Goal: Communication & Community: Participate in discussion

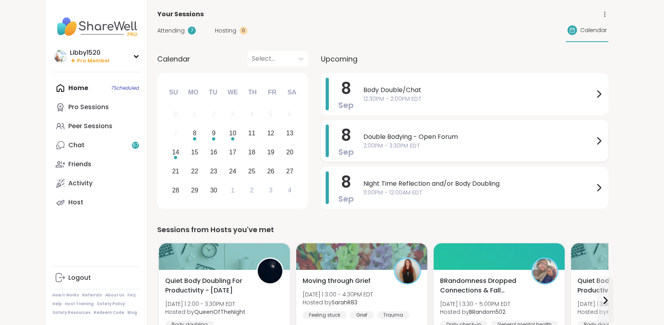
click at [394, 141] on span "Double Bodying - Open Forum" at bounding box center [478, 137] width 231 height 10
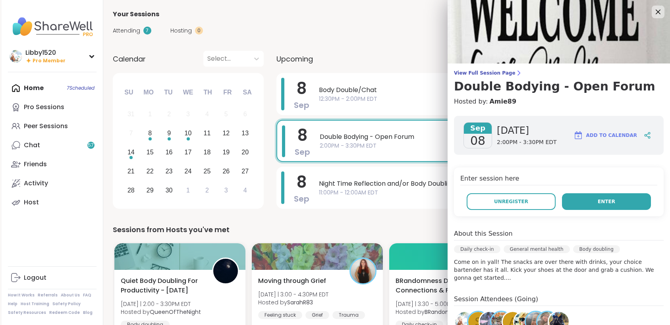
click at [598, 200] on span "Enter" at bounding box center [606, 201] width 17 height 7
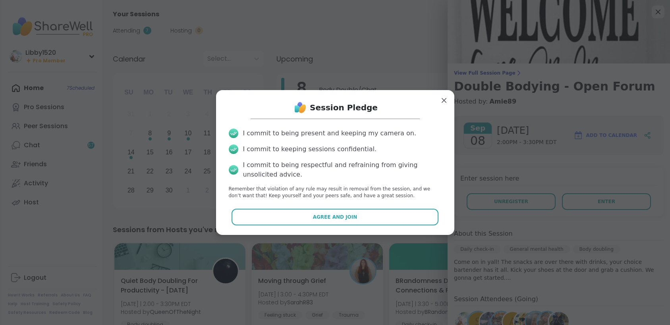
click at [391, 214] on button "Agree and Join" at bounding box center [335, 217] width 207 height 17
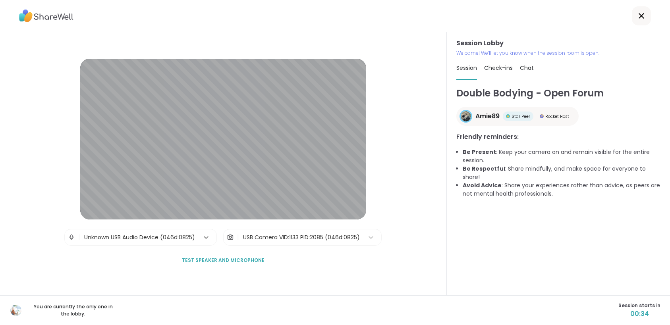
click at [203, 237] on icon at bounding box center [206, 238] width 8 height 8
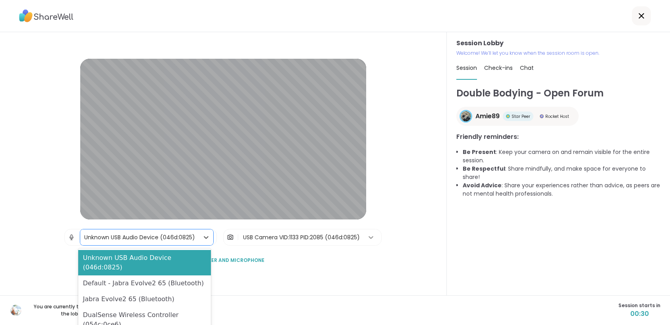
click at [369, 237] on icon at bounding box center [371, 238] width 8 height 8
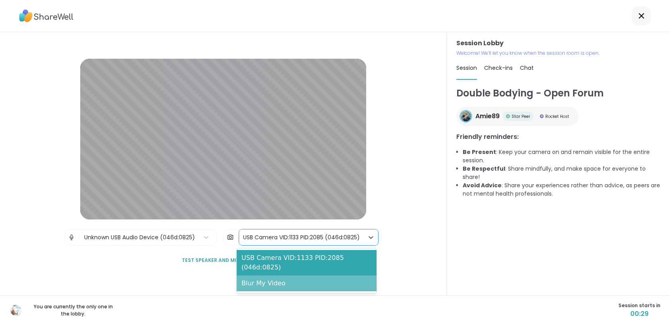
click at [321, 286] on div "Blur My Video" at bounding box center [307, 284] width 140 height 16
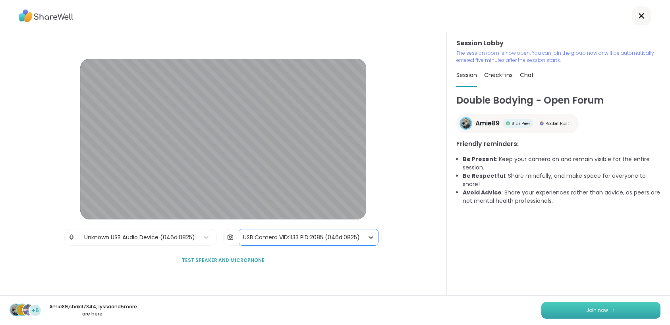
click at [586, 313] on span "Join now" at bounding box center [597, 310] width 22 height 7
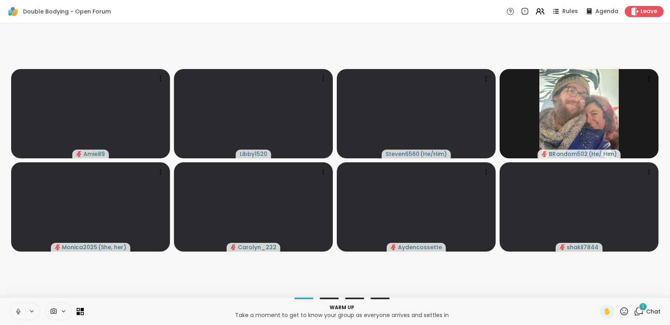
click at [19, 314] on icon at bounding box center [18, 311] width 7 height 7
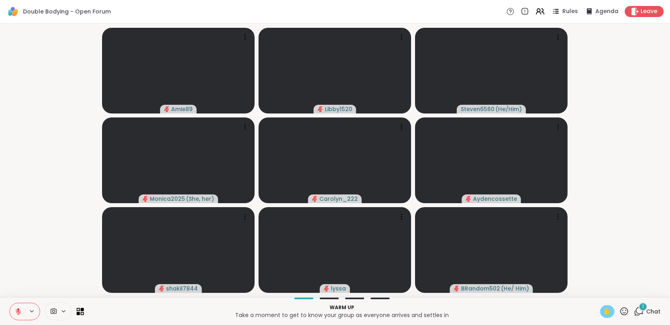
click at [607, 311] on div "✋" at bounding box center [607, 311] width 14 height 13
click at [620, 312] on icon at bounding box center [624, 311] width 8 height 8
click at [649, 289] on span "🎉" at bounding box center [653, 291] width 8 height 10
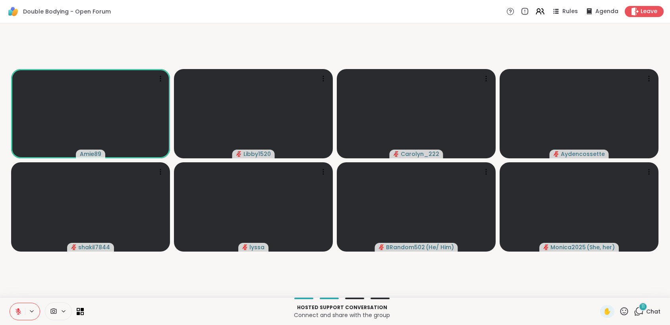
click at [18, 311] on icon at bounding box center [18, 312] width 6 height 6
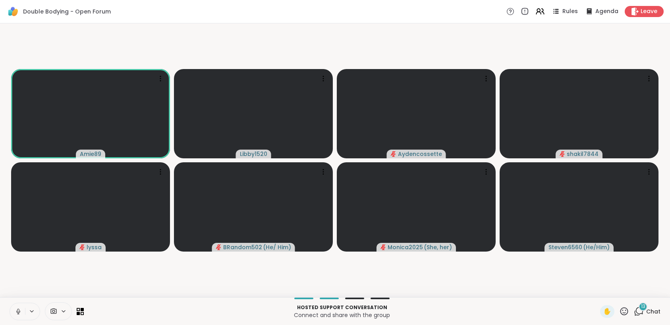
click at [20, 313] on icon at bounding box center [18, 311] width 7 height 7
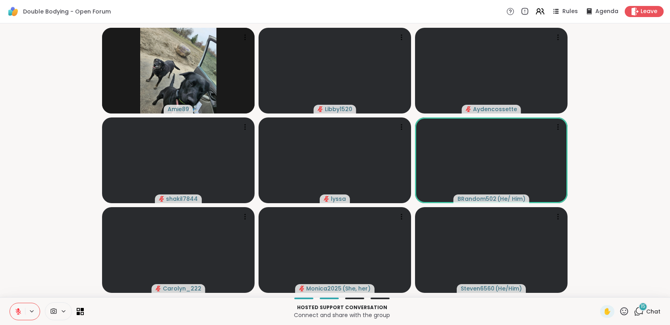
click at [24, 311] on button at bounding box center [17, 311] width 15 height 17
click at [21, 309] on icon at bounding box center [18, 311] width 7 height 7
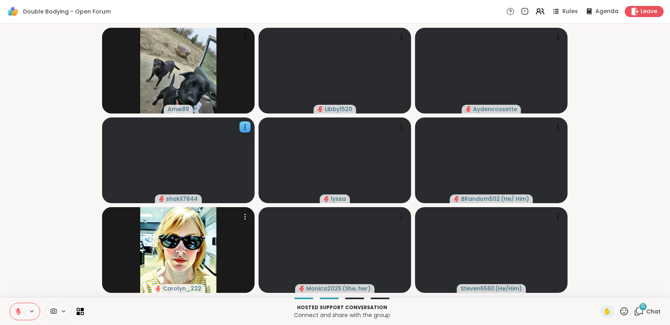
click at [10, 303] on button at bounding box center [17, 311] width 15 height 17
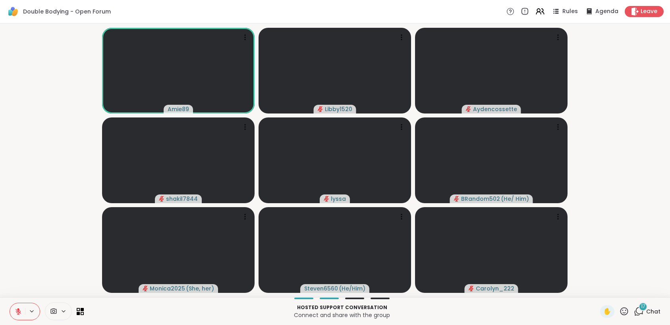
click at [18, 309] on icon at bounding box center [18, 309] width 2 height 3
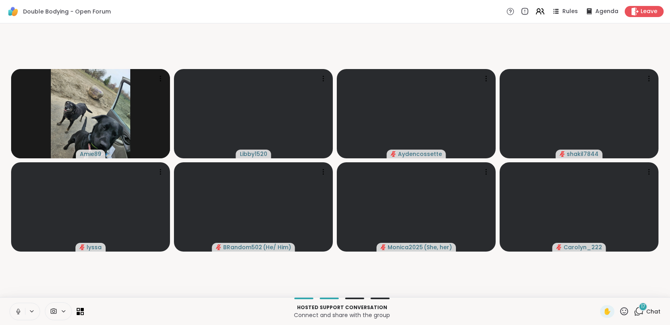
click at [19, 311] on icon at bounding box center [18, 311] width 7 height 7
click at [637, 313] on icon at bounding box center [640, 310] width 8 height 7
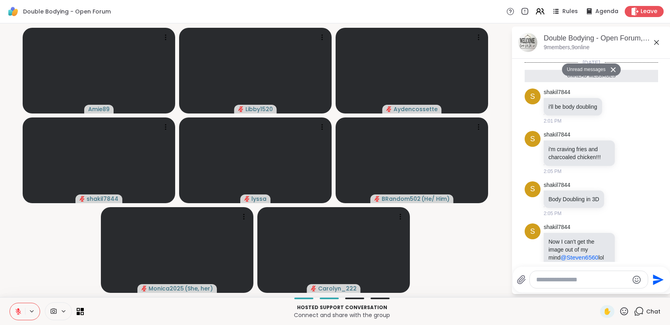
scroll to position [707, 0]
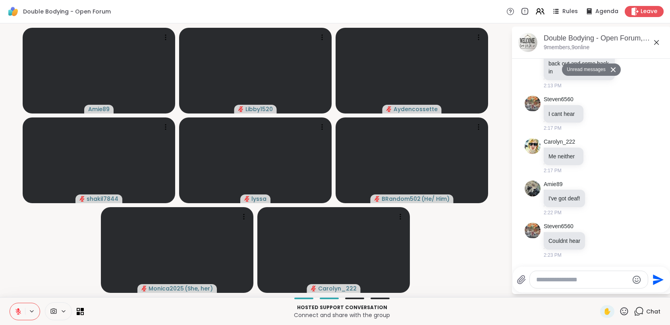
click at [571, 283] on textarea "Type your message" at bounding box center [582, 280] width 93 height 8
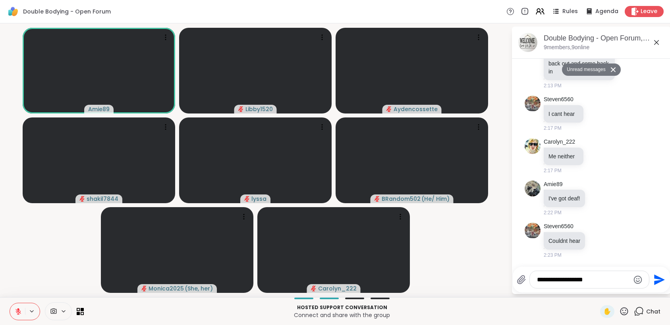
type textarea "**********"
click at [659, 280] on icon "Send" at bounding box center [658, 280] width 13 height 13
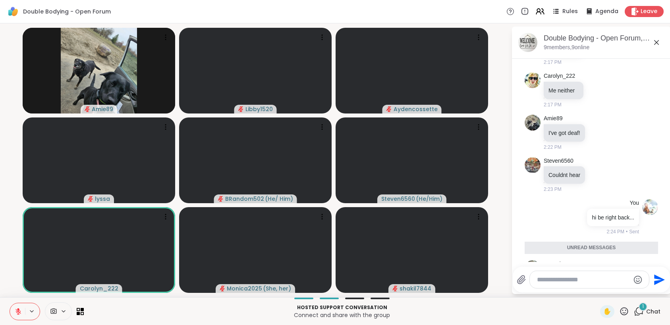
scroll to position [816, 0]
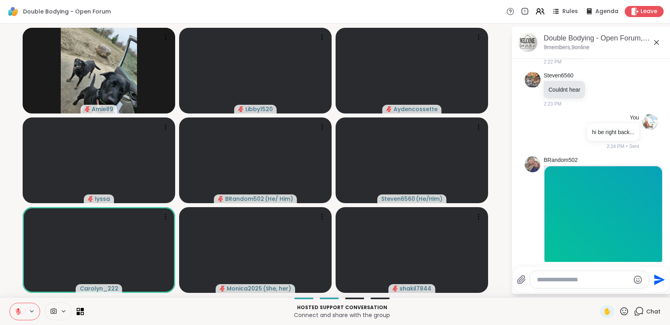
click at [598, 284] on div at bounding box center [589, 279] width 119 height 17
click at [597, 280] on textarea "Type your message" at bounding box center [583, 280] width 93 height 8
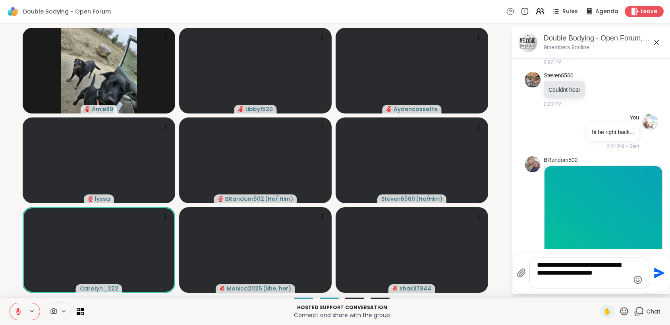
type textarea "**********"
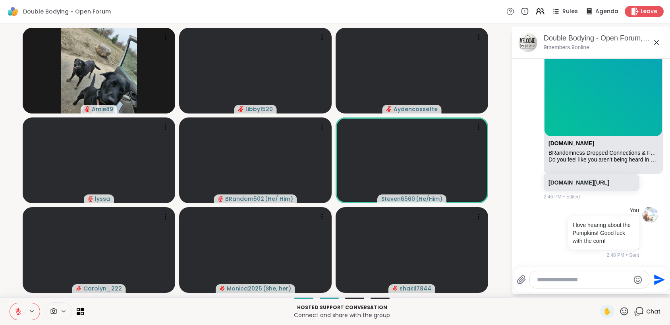
click at [620, 309] on icon at bounding box center [624, 311] width 8 height 8
click at [597, 286] on span "❤️" at bounding box center [601, 291] width 8 height 10
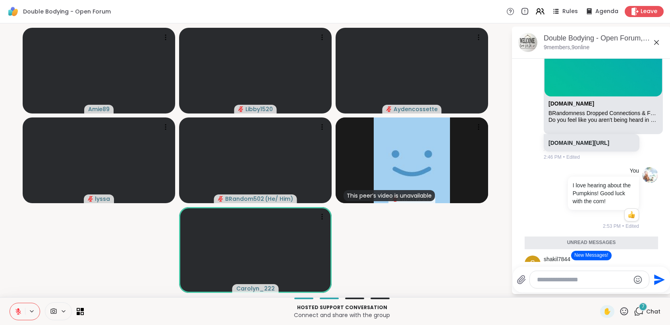
scroll to position [1104, 0]
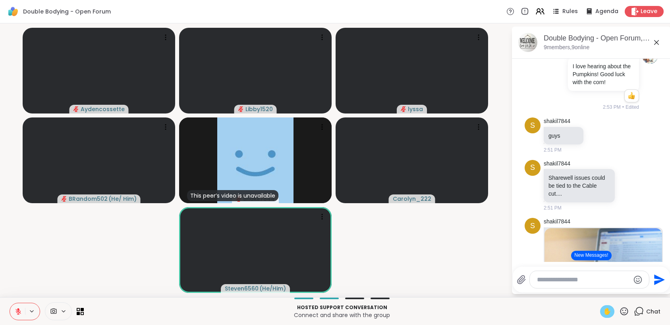
click at [603, 308] on span "✋" at bounding box center [607, 312] width 8 height 10
click at [15, 309] on icon at bounding box center [18, 311] width 7 height 7
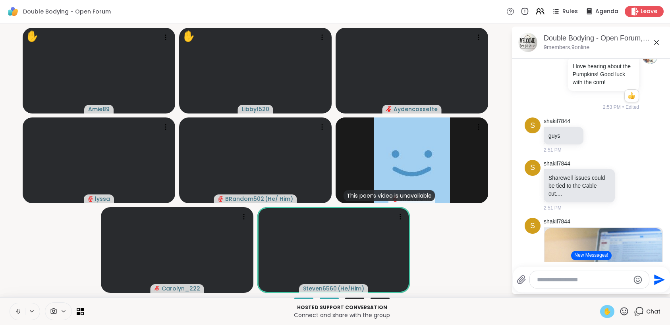
click at [603, 309] on span "✋" at bounding box center [607, 312] width 8 height 10
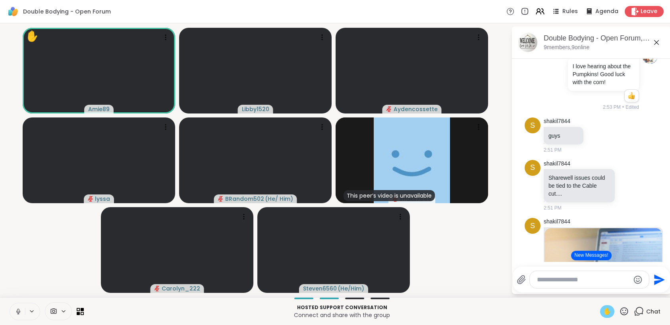
click at [603, 309] on span "✋" at bounding box center [607, 312] width 8 height 10
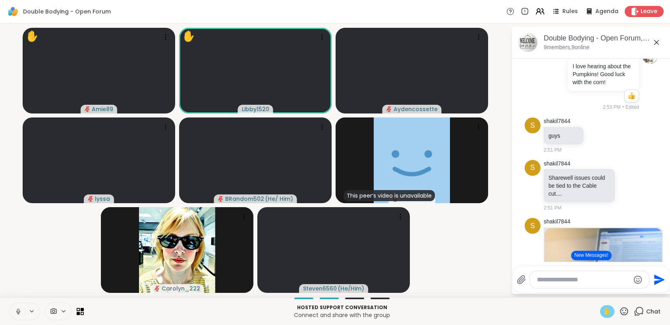
click at [603, 311] on span "✋" at bounding box center [607, 312] width 8 height 10
click at [17, 311] on icon at bounding box center [18, 311] width 2 height 3
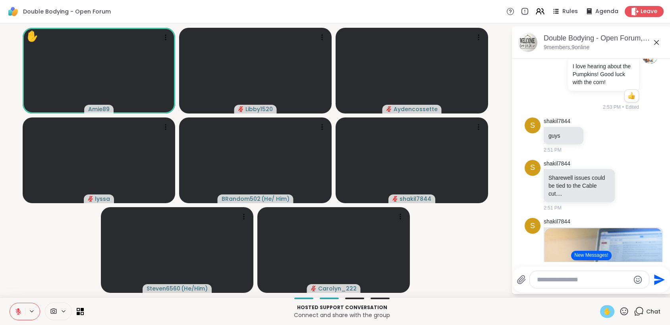
click at [604, 311] on span "✋" at bounding box center [607, 312] width 8 height 10
click at [322, 39] on icon at bounding box center [322, 37] width 8 height 8
click at [607, 310] on div "✋" at bounding box center [607, 311] width 14 height 13
click at [19, 313] on icon at bounding box center [18, 311] width 7 height 7
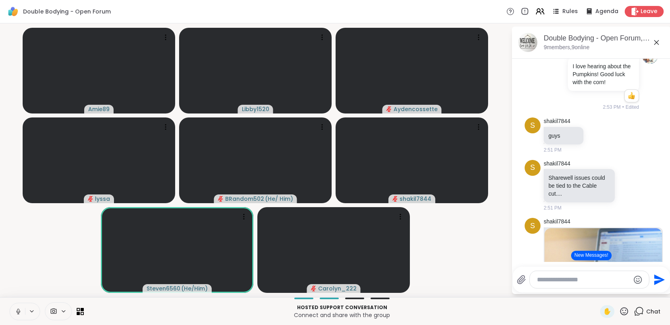
click at [16, 312] on icon at bounding box center [18, 311] width 7 height 7
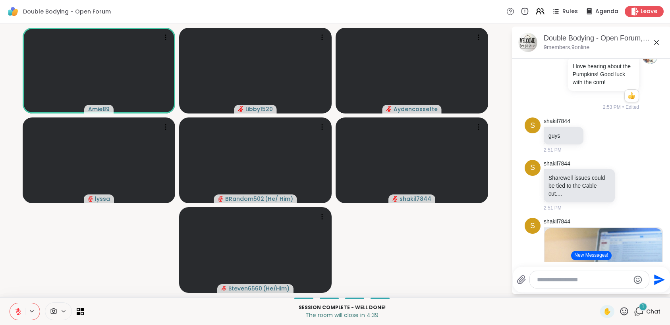
click at [16, 317] on button at bounding box center [17, 311] width 15 height 17
click at [603, 312] on span "✋" at bounding box center [607, 312] width 8 height 10
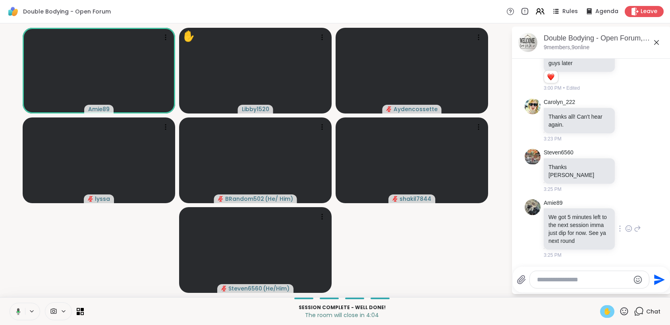
scroll to position [1778, 0]
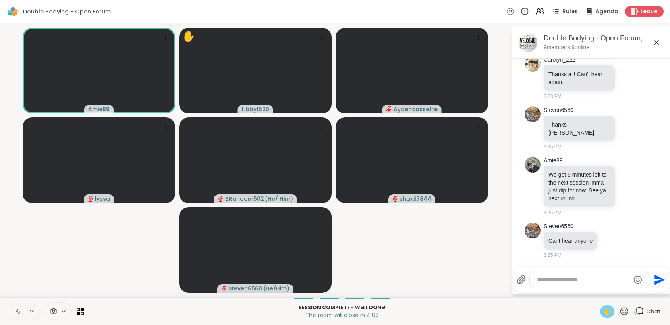
click at [18, 312] on icon at bounding box center [18, 311] width 7 height 7
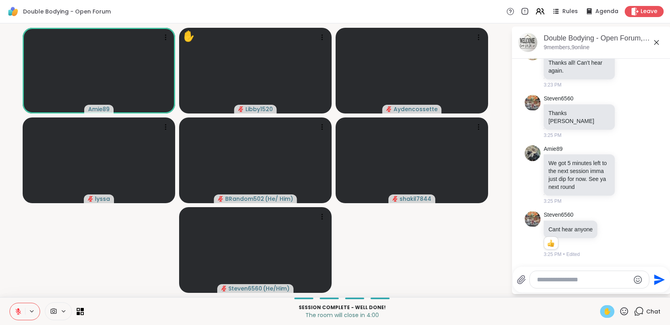
click at [556, 276] on textarea "Type your message" at bounding box center [583, 280] width 93 height 8
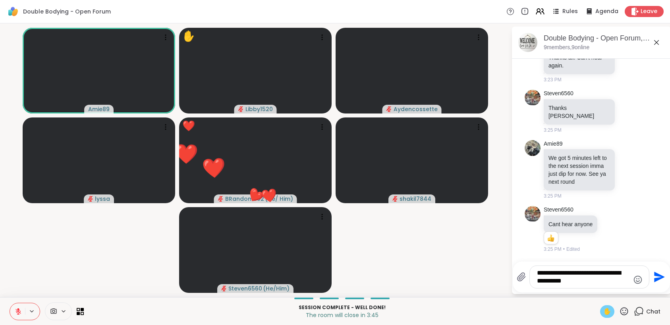
click at [585, 280] on textarea "**********" at bounding box center [583, 277] width 93 height 16
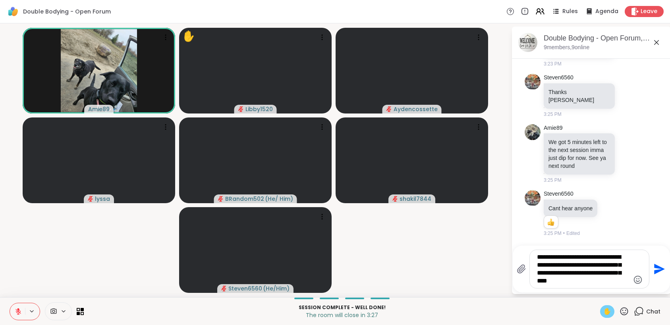
type textarea "**********"
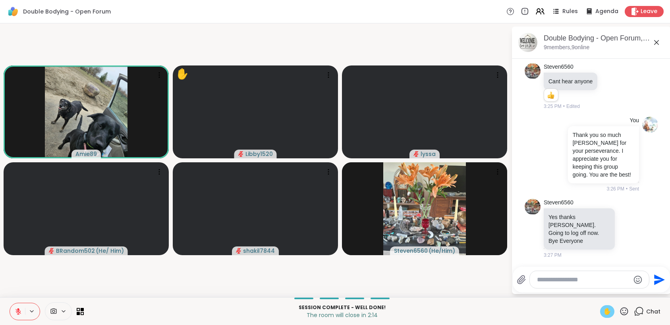
scroll to position [1938, 0]
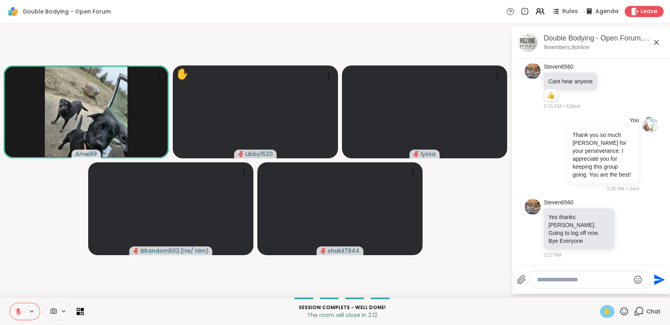
click at [603, 310] on span "✋" at bounding box center [607, 312] width 8 height 10
